Goal: Task Accomplishment & Management: Manage account settings

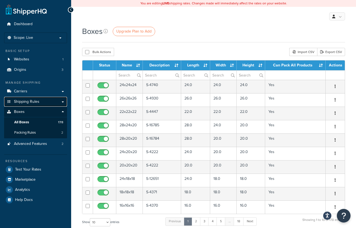
click at [39, 101] on link "Shipping Rules" at bounding box center [35, 102] width 63 height 10
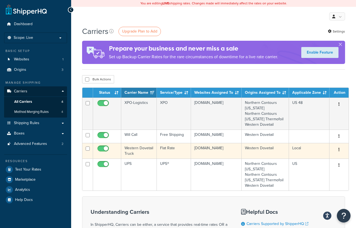
click at [335, 150] on button "button" at bounding box center [339, 149] width 8 height 9
click at [322, 160] on link "Edit" at bounding box center [313, 160] width 43 height 11
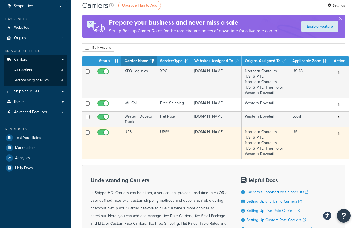
scroll to position [106, 0]
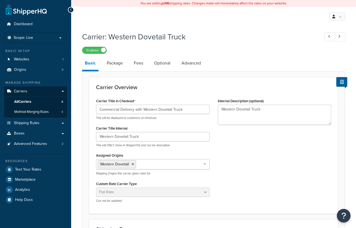
select select "flat"
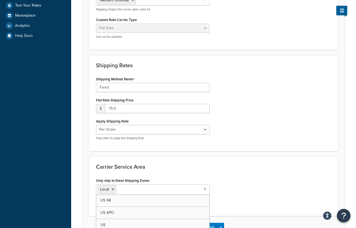
click at [177, 188] on ul "Local" at bounding box center [152, 189] width 113 height 10
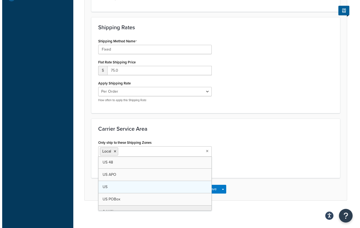
scroll to position [7, 0]
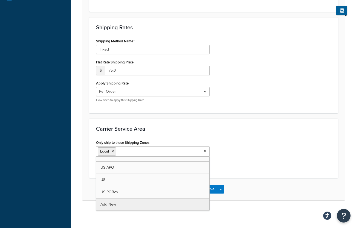
click at [113, 203] on div "Carrier: Western Dovetail Truck Enabled Basic Package Fees Optional Advanced Ca…" at bounding box center [213, 21] width 285 height 388
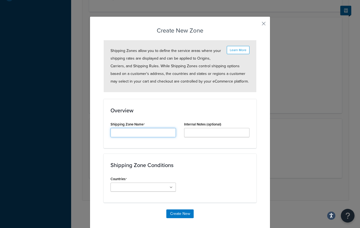
click at [144, 134] on input "Carrier Title Internal" at bounding box center [142, 132] width 65 height 9
type input "Bay Area"
click at [158, 187] on ul at bounding box center [142, 187] width 65 height 9
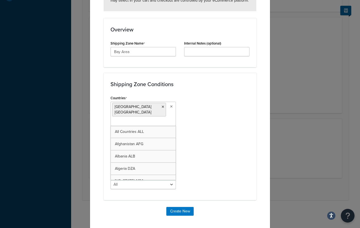
scroll to position [81, 0]
click at [202, 124] on div "Countries [GEOGRAPHIC_DATA] [GEOGRAPHIC_DATA] All Countries ALL [GEOGRAPHIC_DAT…" at bounding box center [179, 143] width 147 height 99
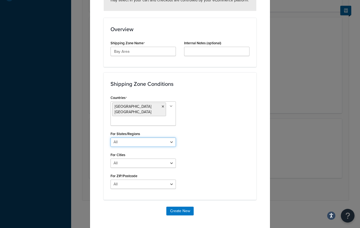
click at [149, 138] on select "All Including Excluding" at bounding box center [142, 142] width 65 height 9
select select "including"
click at [110, 138] on select "All Including Excluding" at bounding box center [142, 142] width 65 height 9
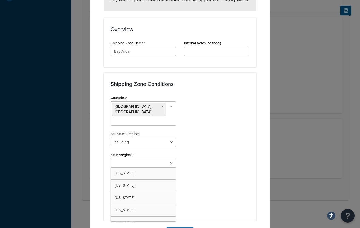
click at [144, 160] on input "State/Regions" at bounding box center [136, 163] width 48 height 6
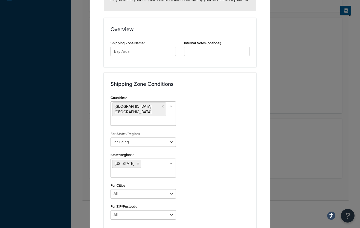
click at [224, 146] on div "Countries [GEOGRAPHIC_DATA] [GEOGRAPHIC_DATA] All Countries ALL [GEOGRAPHIC_DAT…" at bounding box center [179, 159] width 147 height 130
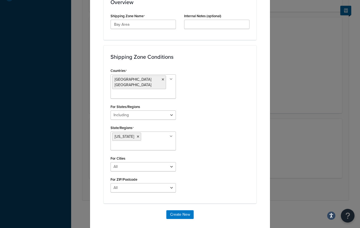
scroll to position [112, 0]
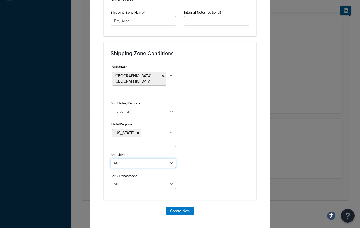
click at [152, 159] on select "All Including Excluding" at bounding box center [142, 163] width 65 height 9
select select "including"
click at [110, 159] on select "All Including Excluding" at bounding box center [142, 163] width 65 height 9
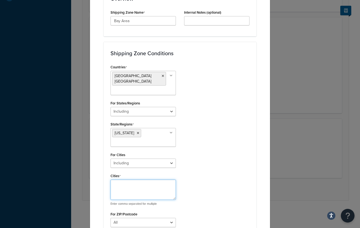
click at [136, 180] on textarea "Cities" at bounding box center [142, 190] width 65 height 20
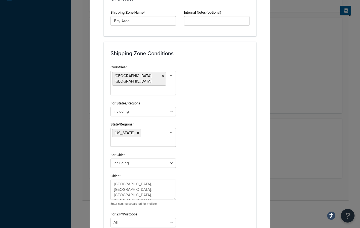
click at [202, 223] on div "Countries [GEOGRAPHIC_DATA] [GEOGRAPHIC_DATA] All Countries ALL [GEOGRAPHIC_DAT…" at bounding box center [179, 147] width 147 height 168
drag, startPoint x: 147, startPoint y: 186, endPoint x: 77, endPoint y: 171, distance: 71.6
click at [77, 171] on div "Create New Zone Learn More Shipping Zones allow you to define the service areas…" at bounding box center [180, 114] width 360 height 228
paste textarea "[GEOGRAPHIC_DATA], [GEOGRAPHIC_DATA], [GEOGRAPHIC_DATA], [GEOGRAPHIC_DATA], [GE…"
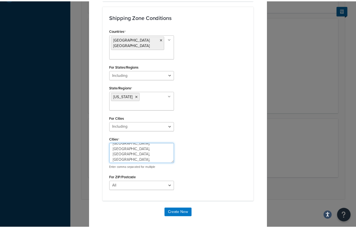
scroll to position [150, 0]
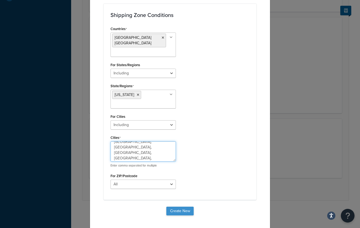
type textarea "[GEOGRAPHIC_DATA], [GEOGRAPHIC_DATA], [GEOGRAPHIC_DATA], [GEOGRAPHIC_DATA], [GE…"
click at [180, 207] on button "Create New" at bounding box center [179, 211] width 27 height 9
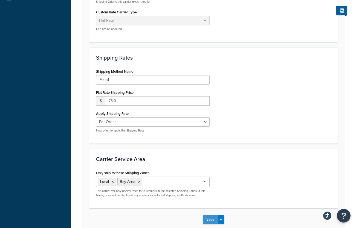
click at [212, 217] on button "Save" at bounding box center [210, 219] width 15 height 9
